Goal: Task Accomplishment & Management: Use online tool/utility

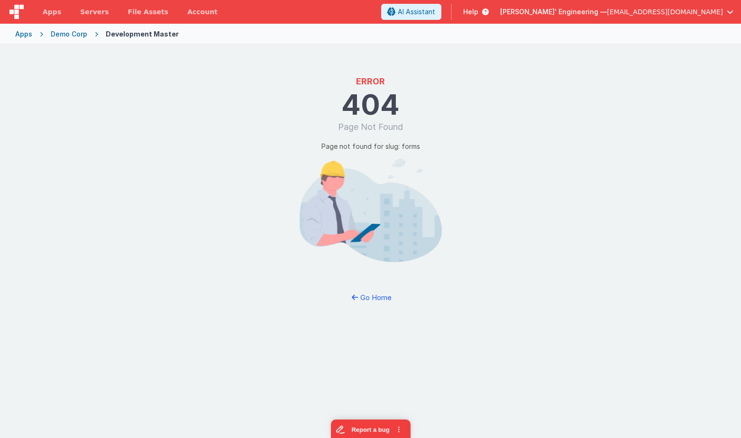
click at [67, 37] on div "Demo Corp" at bounding box center [69, 33] width 37 height 9
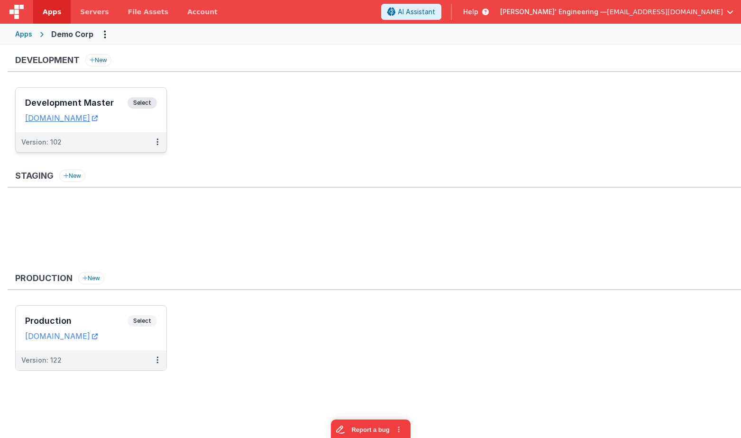
click at [133, 103] on span "Select" at bounding box center [142, 102] width 29 height 11
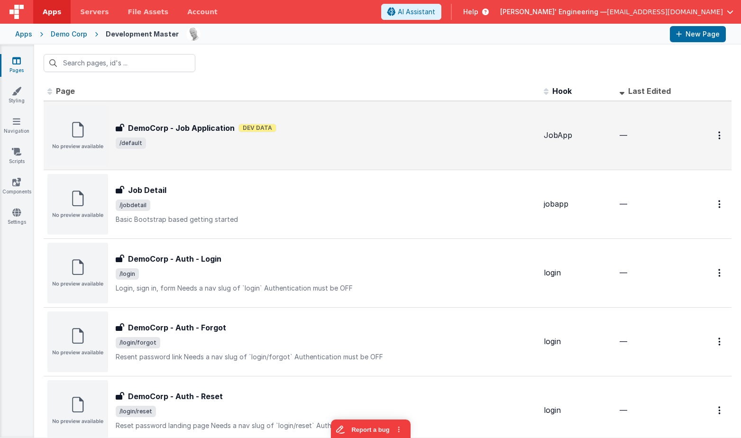
click at [204, 125] on h3 "DemoCorp - Job Application" at bounding box center [181, 127] width 107 height 11
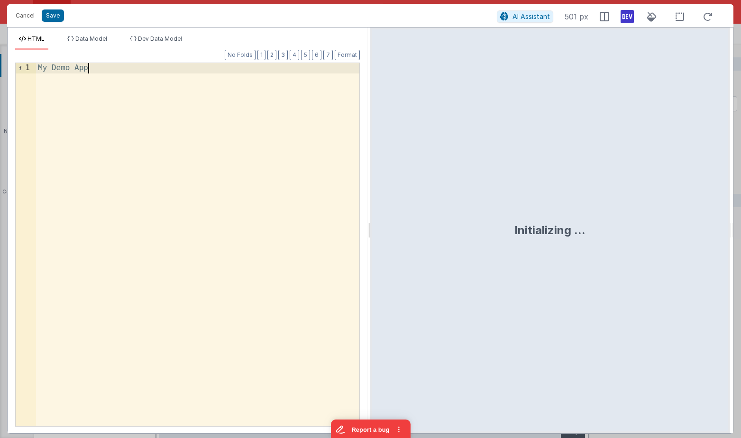
click at [249, 84] on div "My Demo App" at bounding box center [197, 255] width 323 height 384
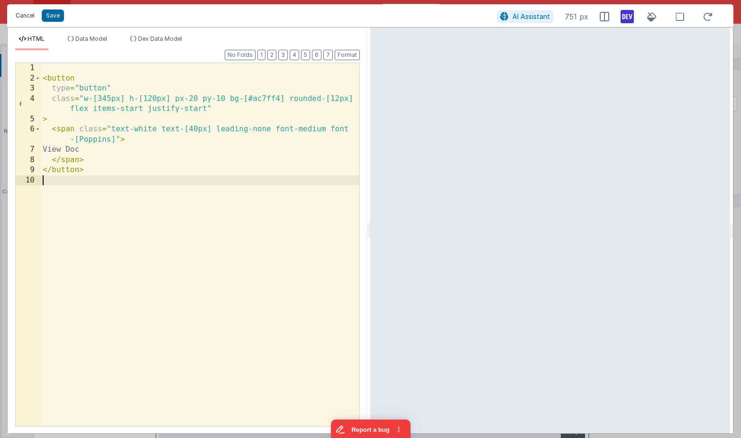
click at [37, 15] on button "Cancel" at bounding box center [25, 15] width 28 height 13
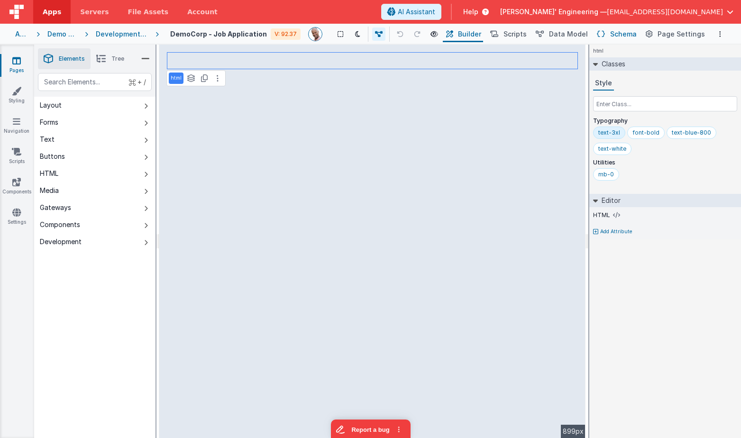
click at [617, 39] on button "Schema" at bounding box center [616, 34] width 45 height 16
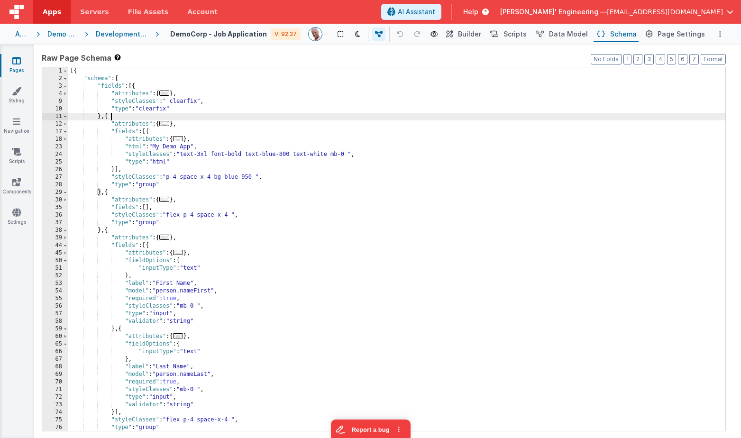
click at [384, 115] on div "[{ "schema" : { "fields" : [{ "attributes" : { ... } , "styleClasses" : " clear…" at bounding box center [396, 256] width 657 height 379
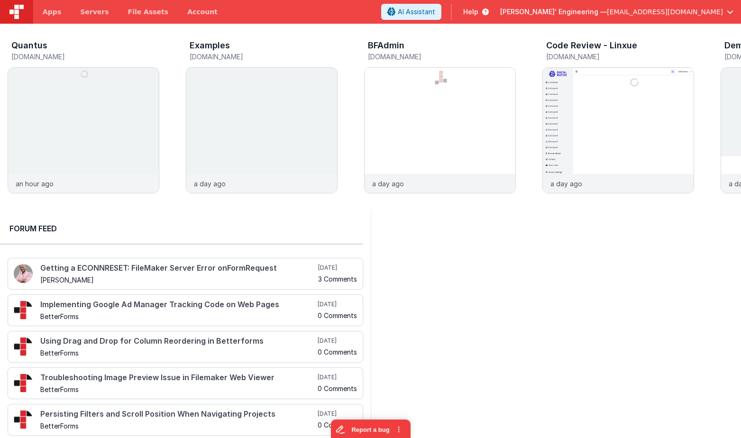
click at [451, 262] on div at bounding box center [556, 327] width 371 height 234
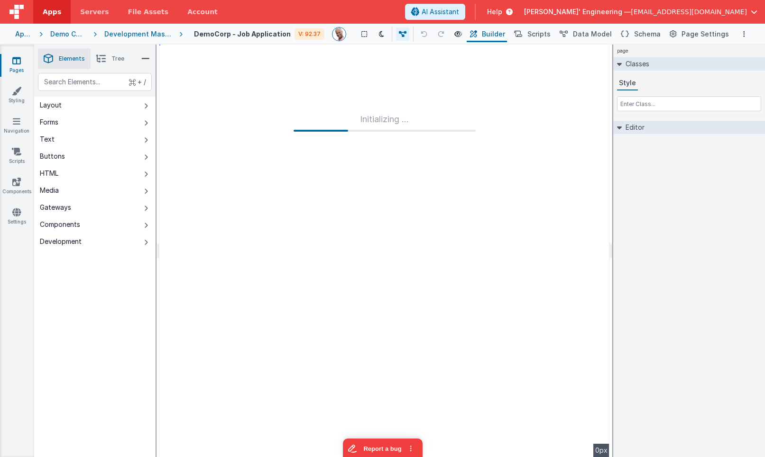
click at [676, 180] on div "page Classes Style Editor DEV: Focus DEV: builderToggleConditionalCSS DEV: Remo…" at bounding box center [689, 251] width 152 height 413
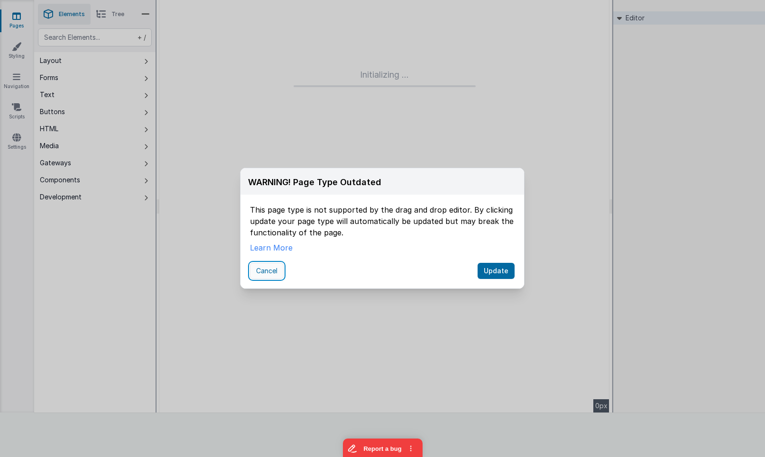
click at [269, 272] on button "Cancel" at bounding box center [267, 271] width 34 height 16
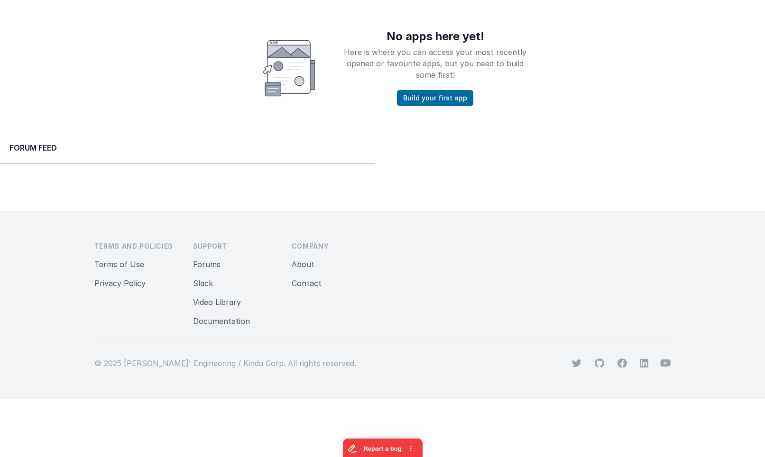
click at [614, 60] on div "No apps here yet! Here is where you can access your most recently opened or fav…" at bounding box center [382, 68] width 765 height 76
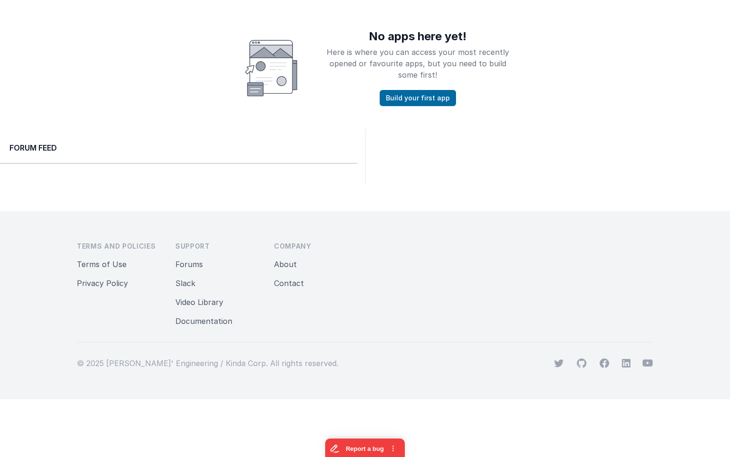
click at [572, 54] on div "No apps here yet! Here is where you can access your most recently opened or fav…" at bounding box center [365, 68] width 730 height 76
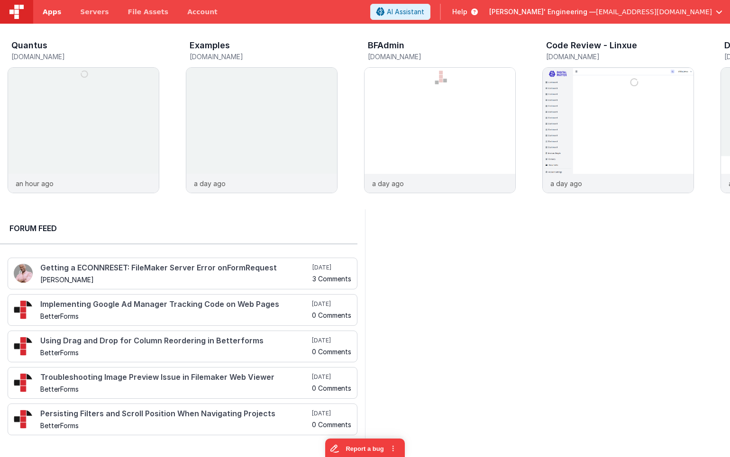
click at [45, 4] on link "Apps" at bounding box center [51, 12] width 37 height 24
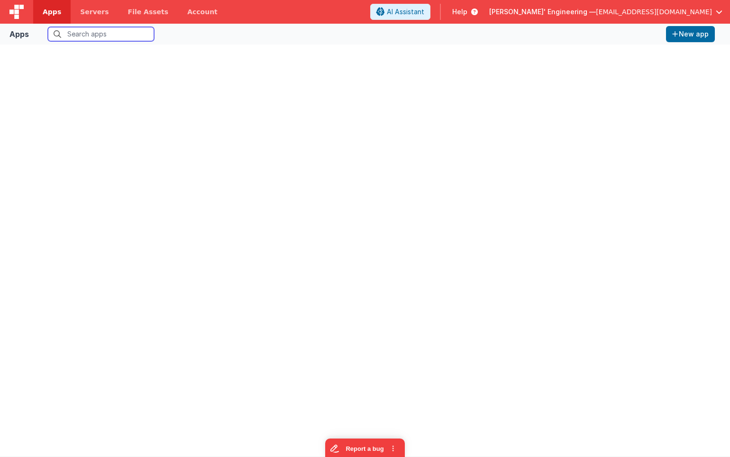
click at [86, 37] on input "text" at bounding box center [101, 34] width 106 height 14
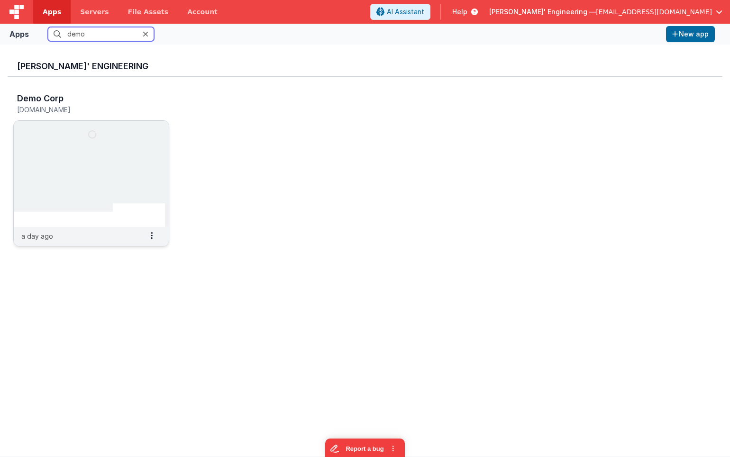
type input "demo"
click at [122, 129] on img at bounding box center [91, 174] width 155 height 106
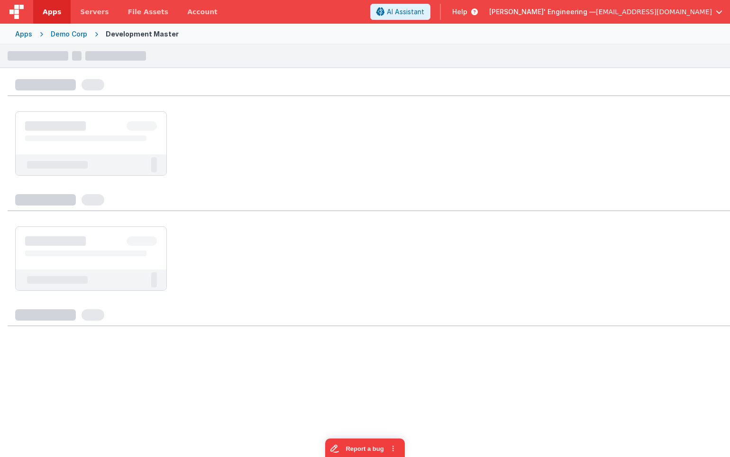
click at [117, 118] on div at bounding box center [91, 131] width 151 height 39
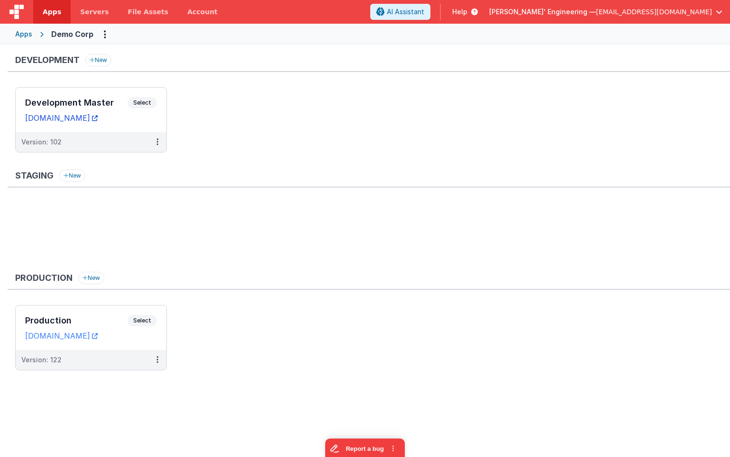
click at [98, 118] on link "demodev.fmbetterforms.com" at bounding box center [61, 117] width 73 height 9
click at [142, 91] on div "Development Master Select URLs demodev.fmbetterforms.com" at bounding box center [91, 110] width 151 height 45
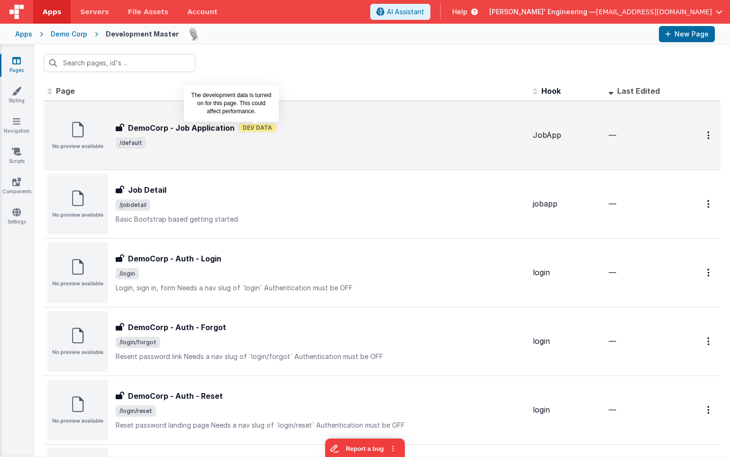
click at [247, 130] on span "Dev Data" at bounding box center [257, 128] width 38 height 9
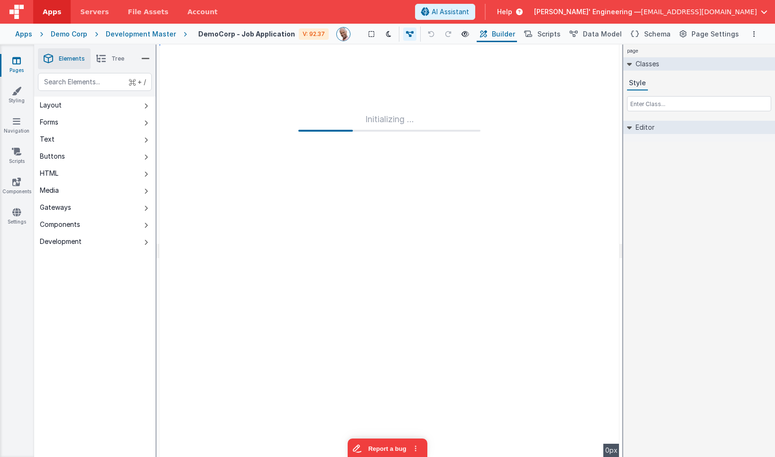
click at [155, 36] on div "Development Master" at bounding box center [141, 33] width 70 height 9
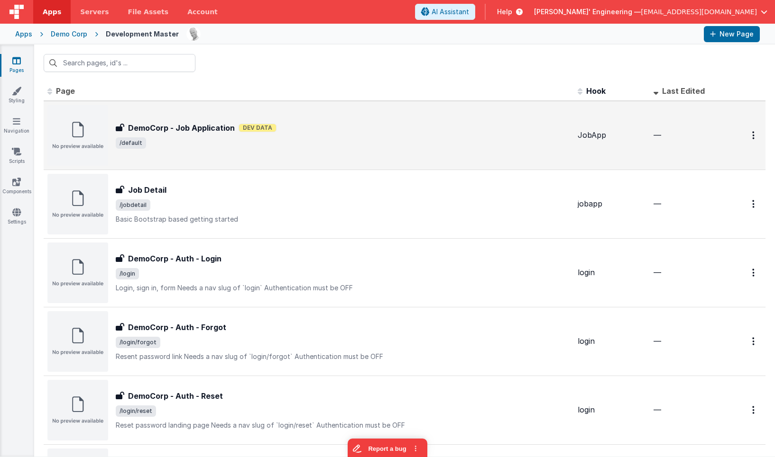
click at [236, 141] on span "/default" at bounding box center [343, 142] width 454 height 11
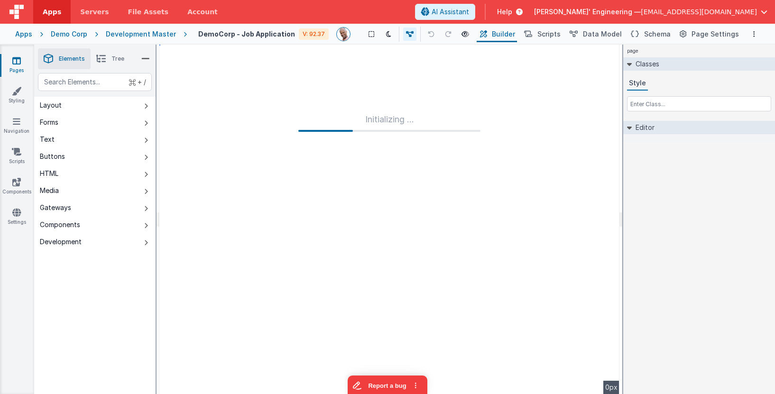
click at [196, 68] on div "Initializing ..." at bounding box center [389, 219] width 460 height 349
click at [105, 57] on icon at bounding box center [100, 58] width 9 height 13
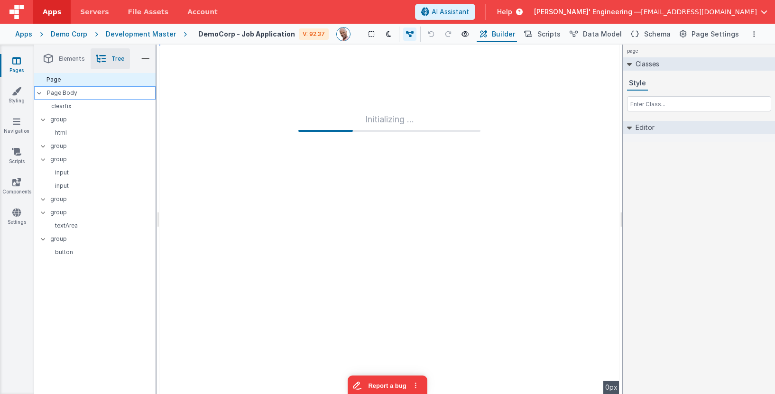
click at [63, 91] on p "Page Body" at bounding box center [101, 93] width 109 height 8
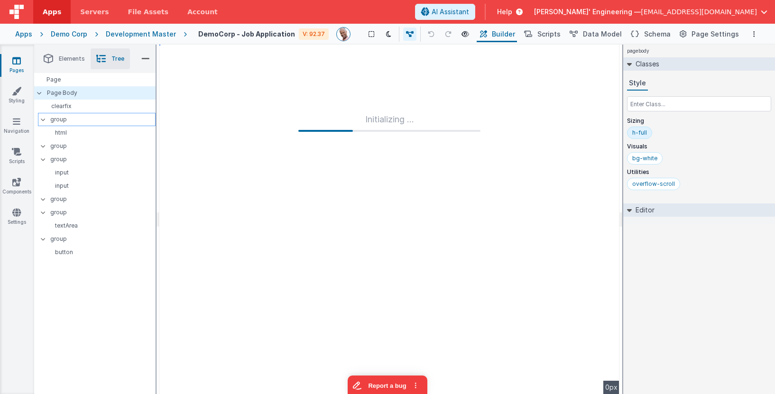
click at [67, 115] on p "group" at bounding box center [102, 119] width 105 height 10
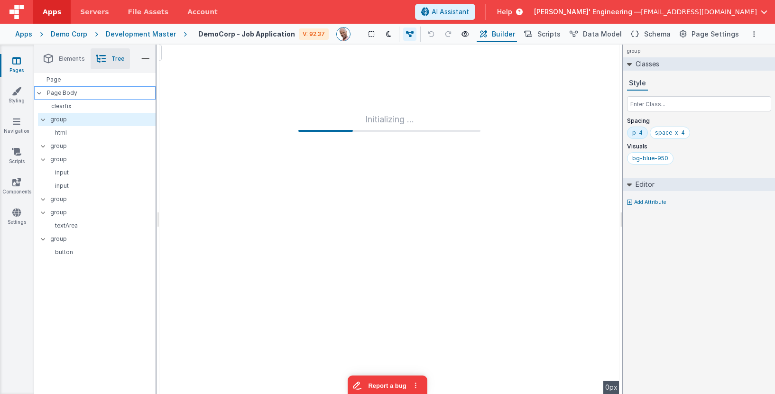
click at [66, 94] on p "Page Body" at bounding box center [101, 93] width 109 height 8
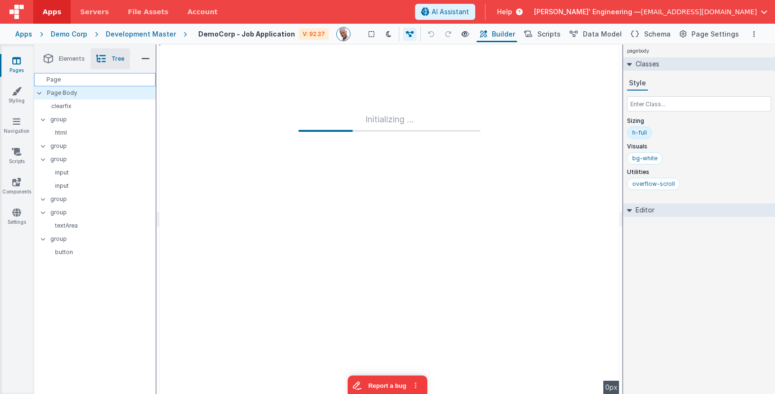
click at [64, 79] on div "Page" at bounding box center [94, 79] width 121 height 13
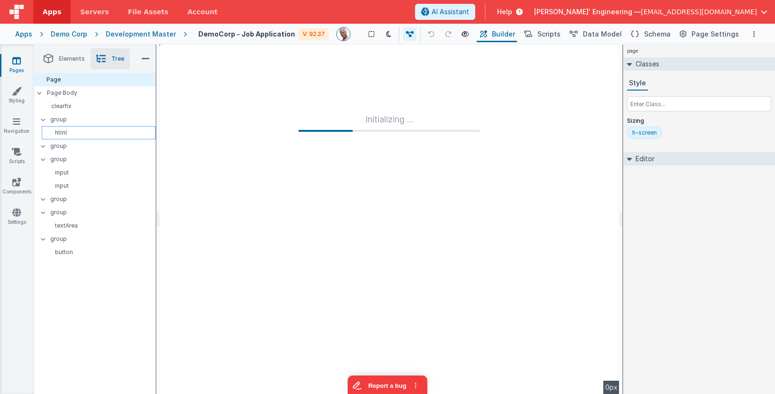
click at [68, 130] on p "html" at bounding box center [101, 133] width 110 height 8
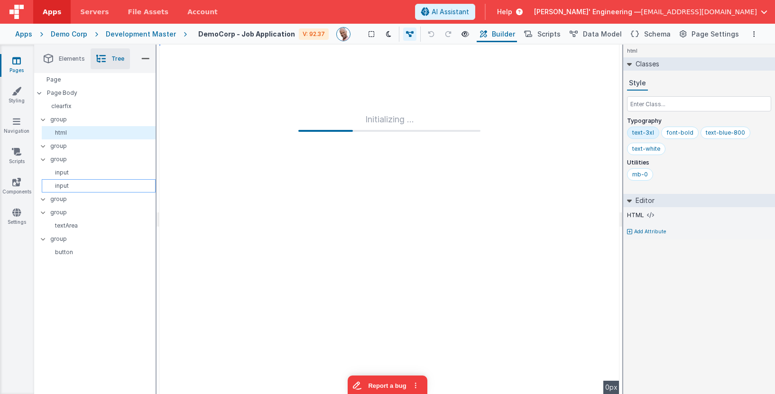
click at [68, 176] on p "input" at bounding box center [101, 173] width 110 height 8
select select "string"
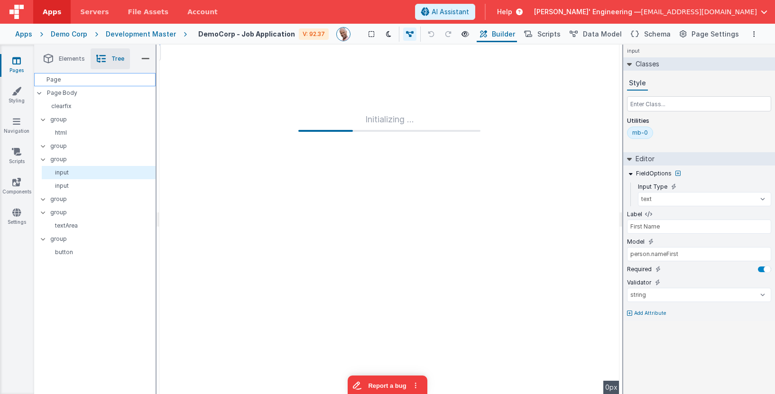
click at [59, 79] on div "Page" at bounding box center [94, 79] width 121 height 13
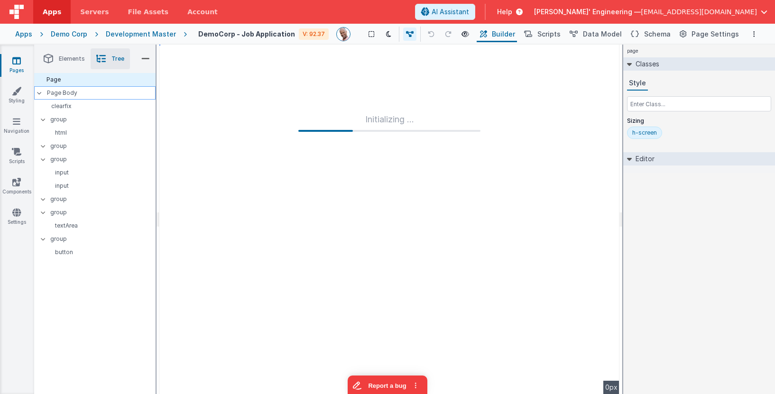
click at [60, 90] on p "Page Body" at bounding box center [101, 93] width 109 height 8
